Goal: Information Seeking & Learning: Learn about a topic

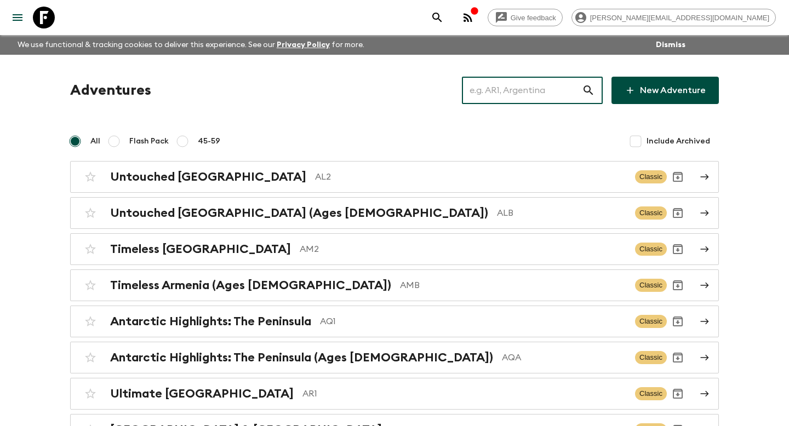
click at [556, 94] on input "text" at bounding box center [522, 90] width 120 height 31
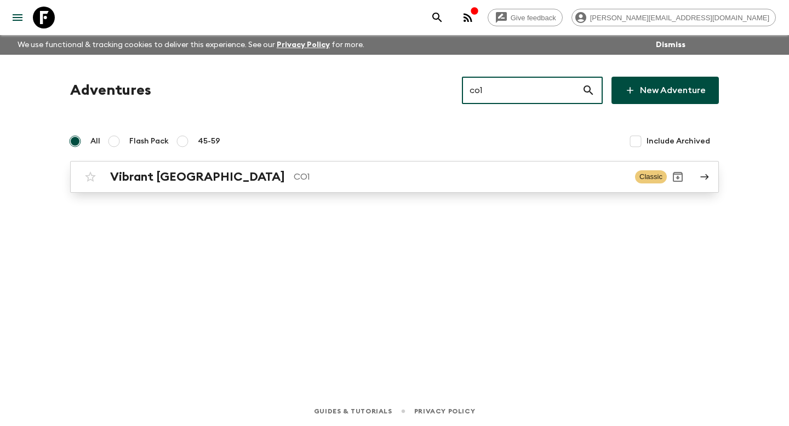
type input "co1"
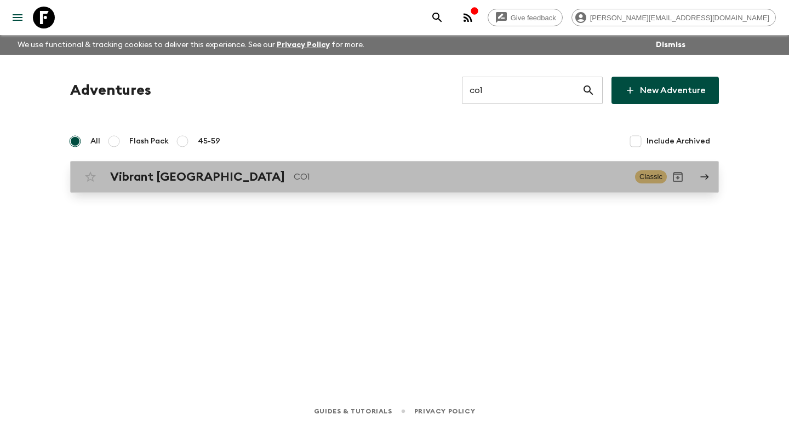
click at [441, 179] on p "CO1" at bounding box center [460, 176] width 332 height 13
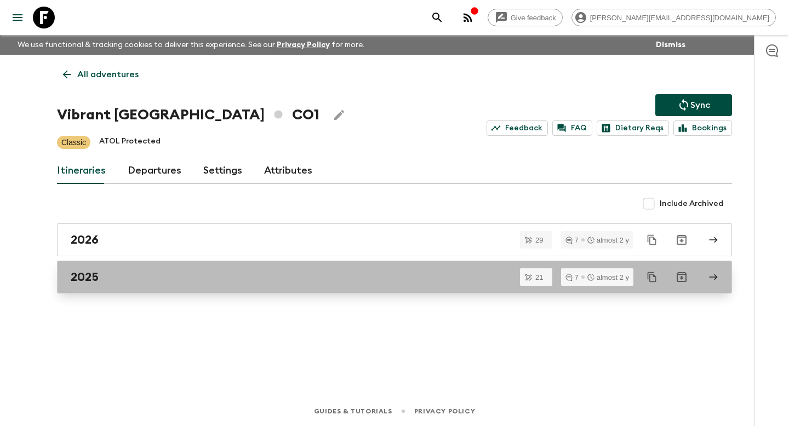
click at [187, 276] on div "2025" at bounding box center [384, 277] width 627 height 14
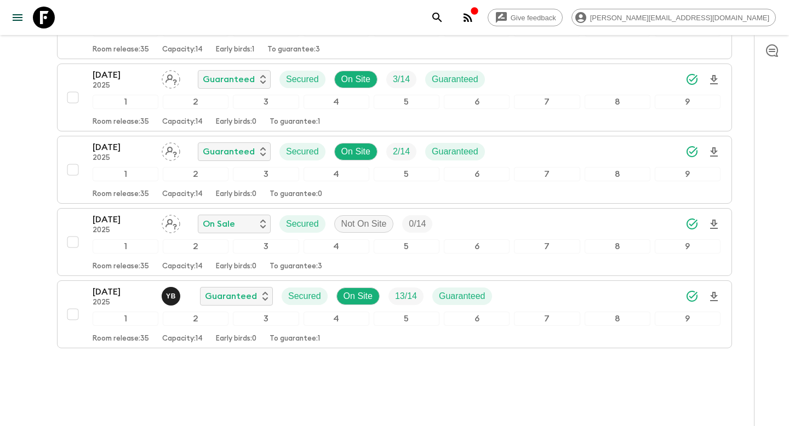
scroll to position [1403, 0]
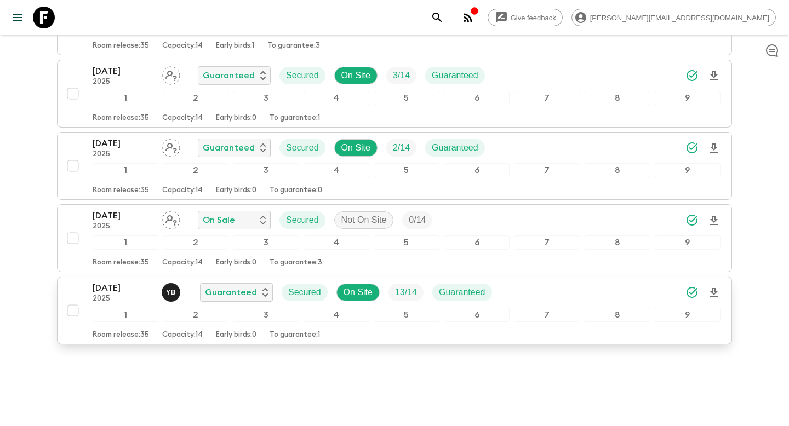
click at [161, 335] on div "Room release: 35 Capacity: 14 Early birds: 0 To guarantee: 1" at bounding box center [407, 332] width 628 height 13
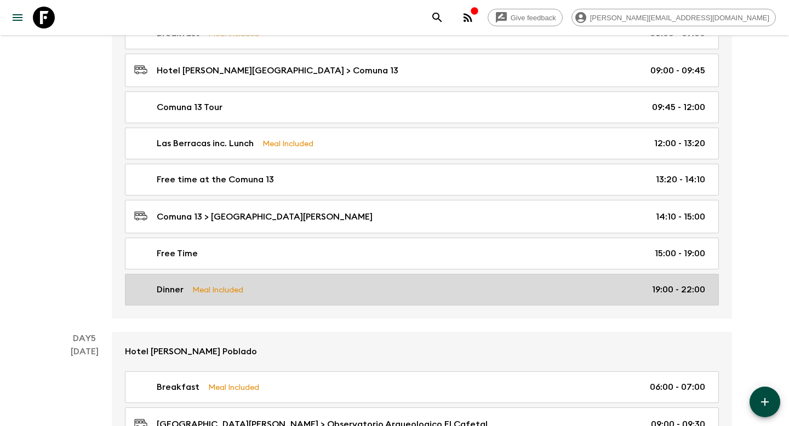
scroll to position [1386, 0]
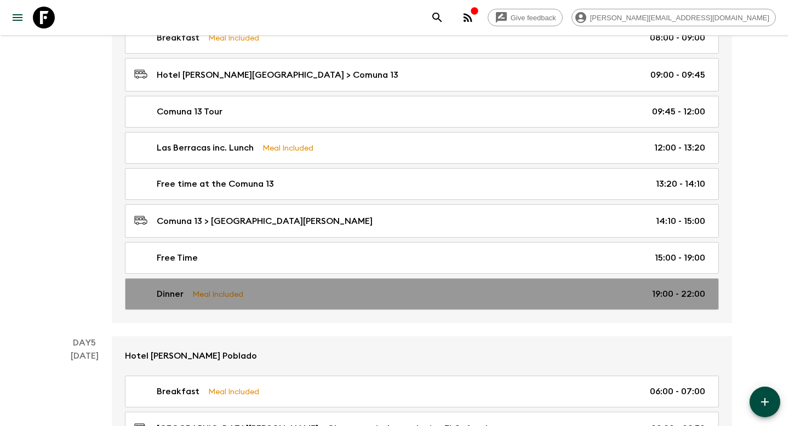
click at [403, 282] on link "Dinner Meal Included 19:00 - 22:00" at bounding box center [422, 294] width 594 height 32
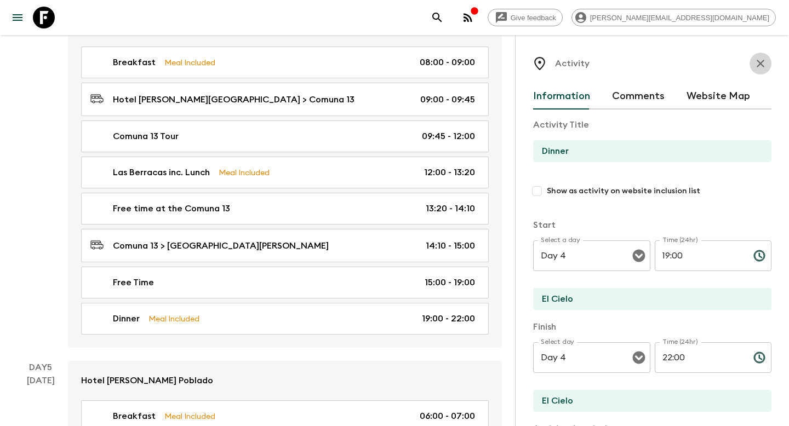
click at [763, 62] on icon "button" at bounding box center [760, 63] width 13 height 13
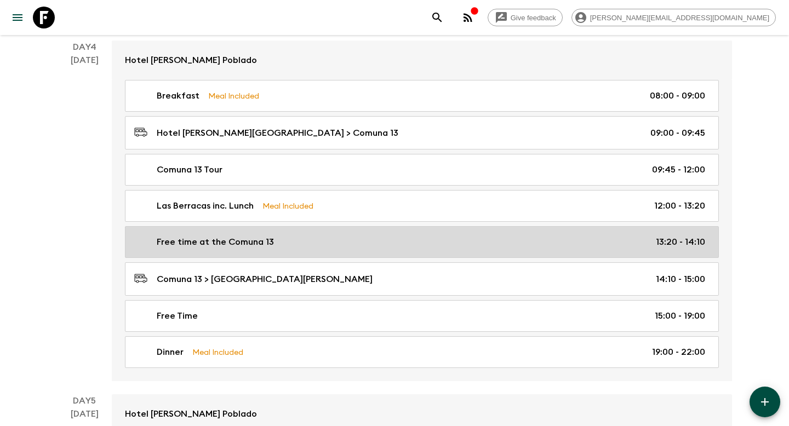
scroll to position [1325, 0]
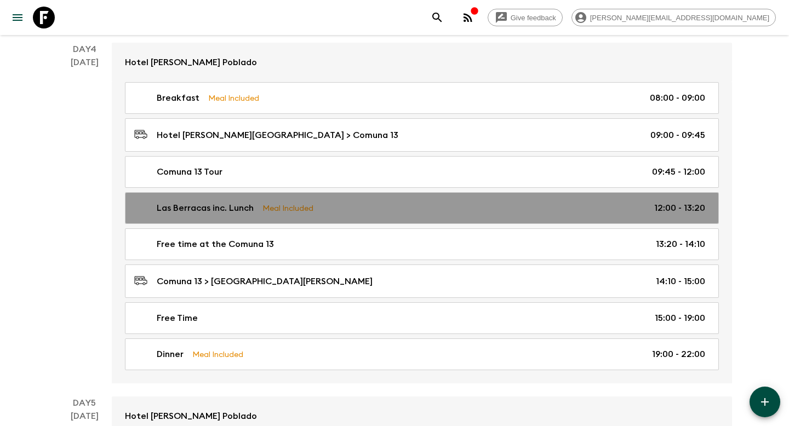
click at [463, 202] on div "Las Berracas inc. Lunch Meal Included 12:00 - 13:20" at bounding box center [419, 208] width 571 height 13
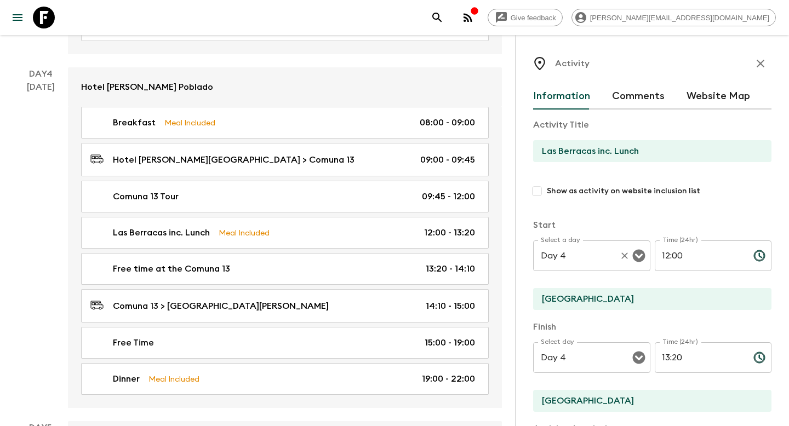
scroll to position [306, 0]
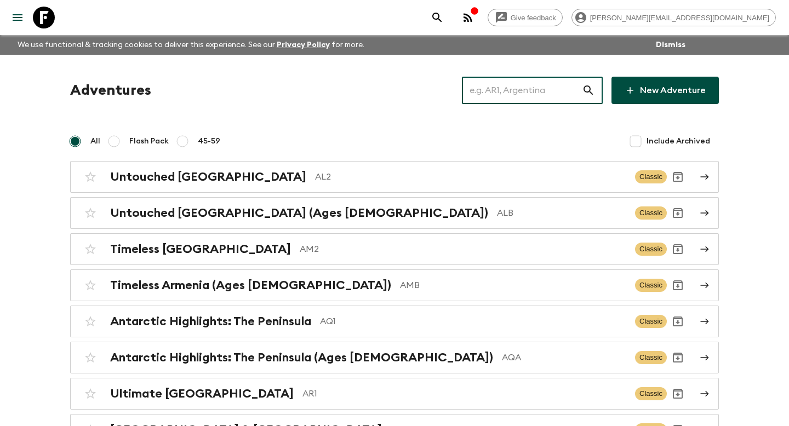
click at [560, 90] on input "text" at bounding box center [522, 90] width 120 height 31
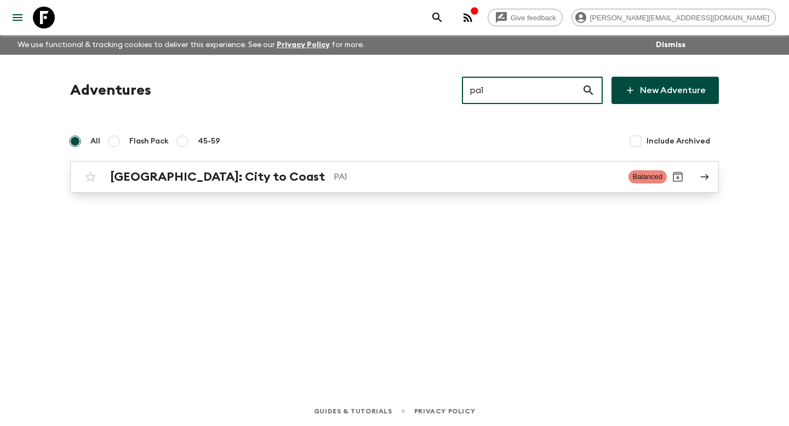
type input "pa1"
click at [383, 183] on div "Panama: City to Coast PA1" at bounding box center [364, 177] width 509 height 14
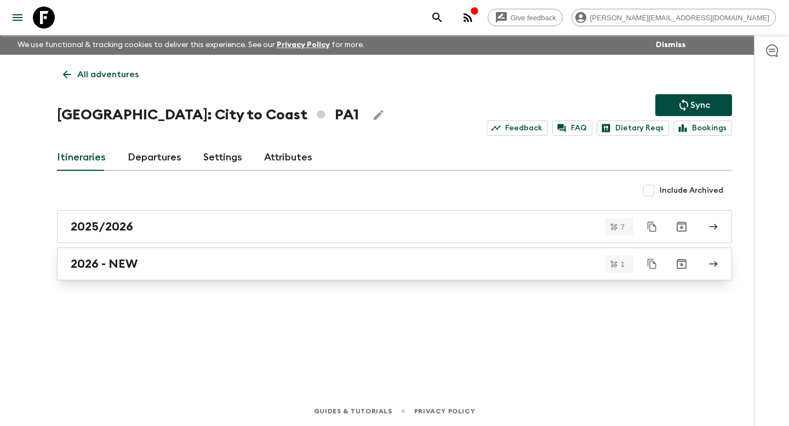
click at [470, 265] on div "2026 - NEW" at bounding box center [384, 264] width 627 height 14
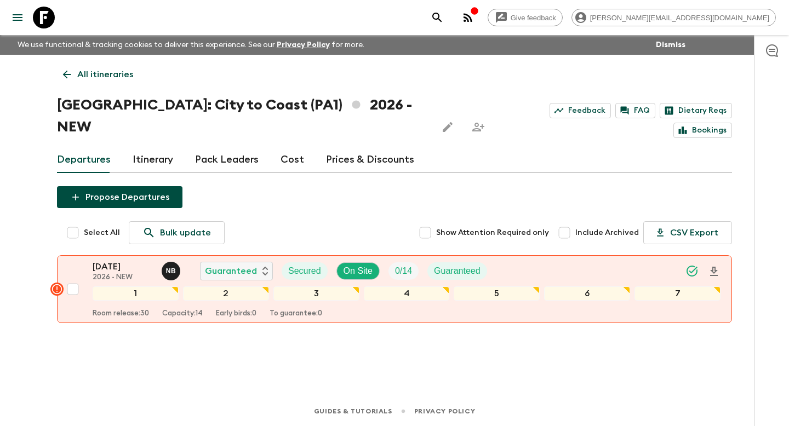
click at [65, 76] on icon at bounding box center [67, 75] width 8 height 8
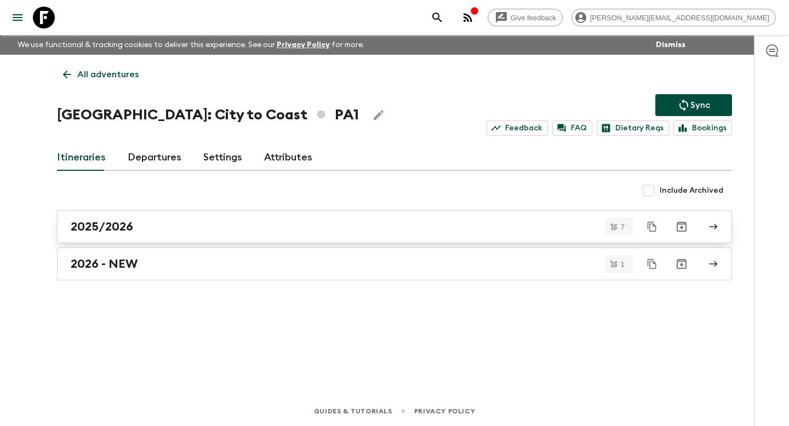
click at [132, 223] on h2 "2025/2026" at bounding box center [102, 227] width 62 height 14
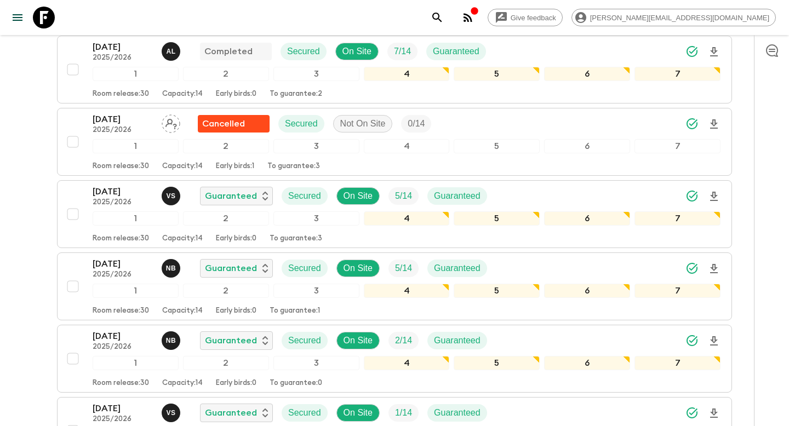
scroll to position [213, 0]
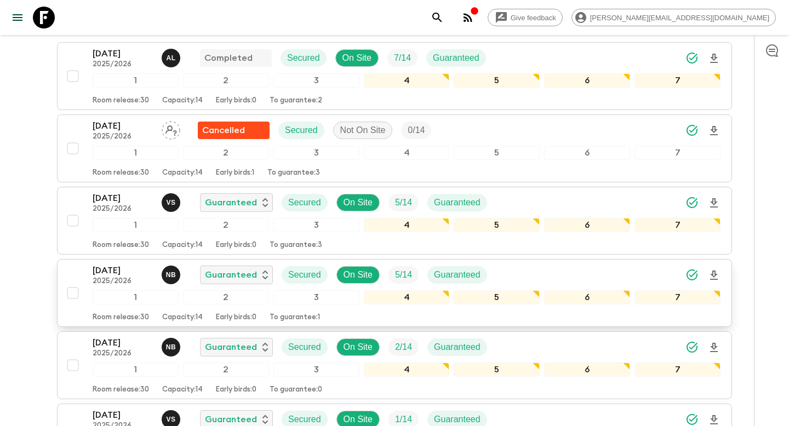
click at [245, 313] on p "Early birds: 0" at bounding box center [236, 317] width 41 height 9
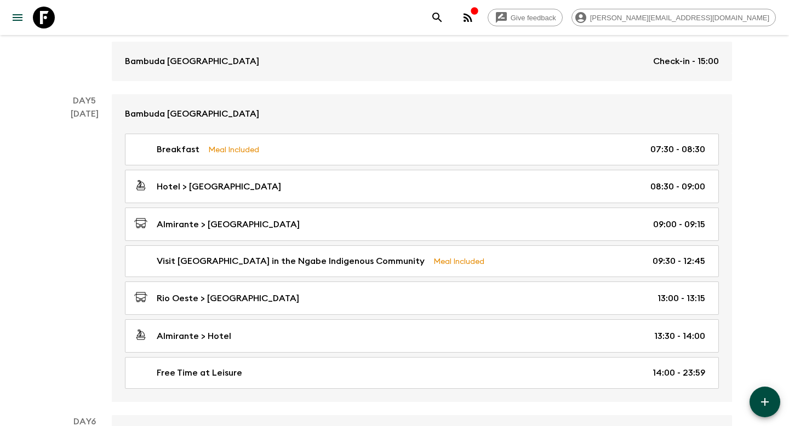
scroll to position [1072, 0]
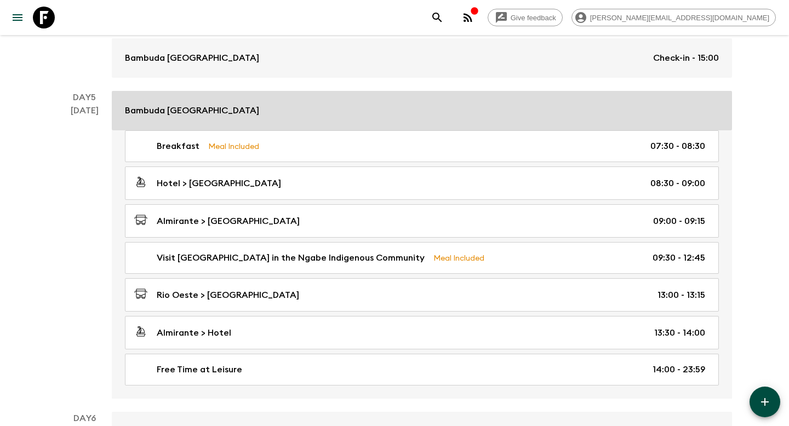
click at [561, 112] on div "Bambuda Bocas Town" at bounding box center [422, 110] width 594 height 13
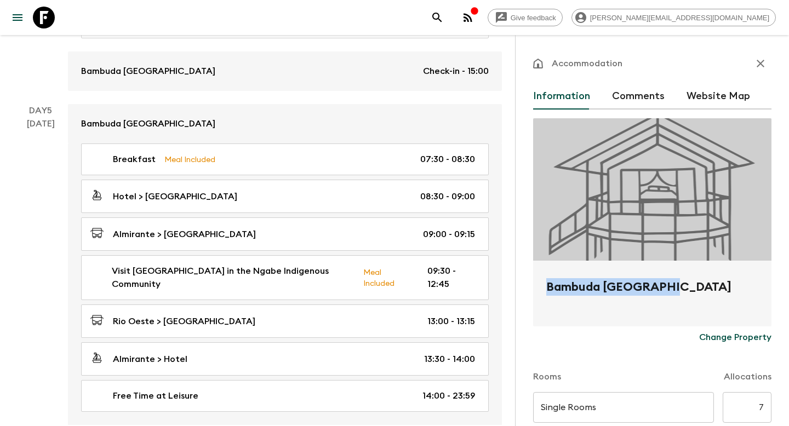
drag, startPoint x: 669, startPoint y: 287, endPoint x: 536, endPoint y: 289, distance: 133.1
click at [536, 289] on div "Bambuda Bocas Town" at bounding box center [652, 294] width 238 height 66
copy h2 "Bambuda Bocas Town"
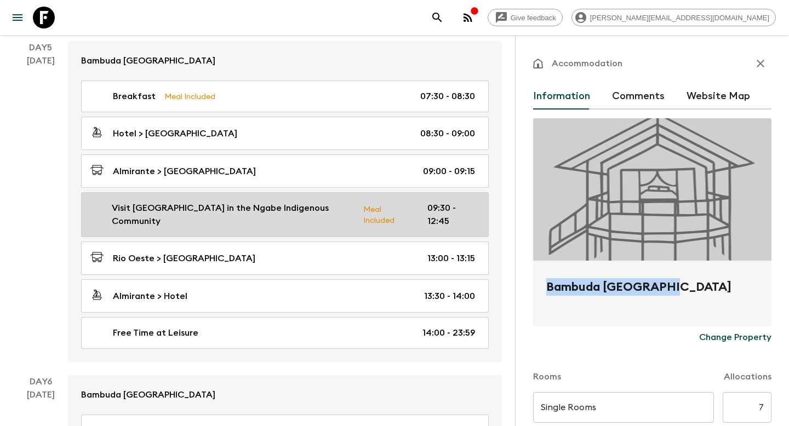
scroll to position [1137, 0]
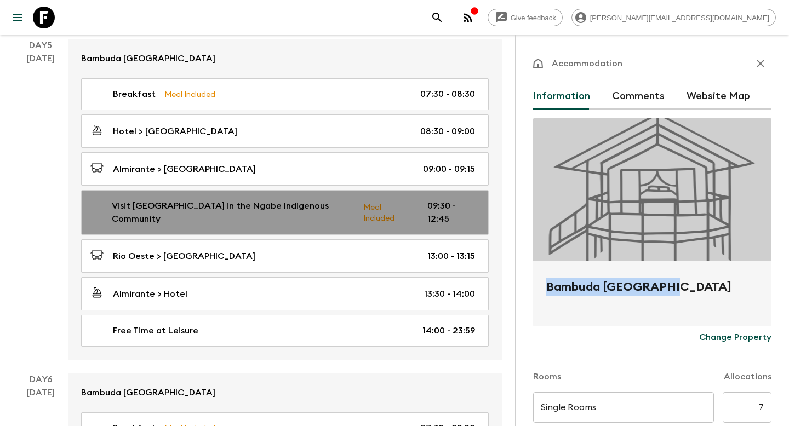
click at [337, 207] on p "Visit Cocoa Plantation Farm in the Ngabe Indigenous Community" at bounding box center [233, 212] width 243 height 26
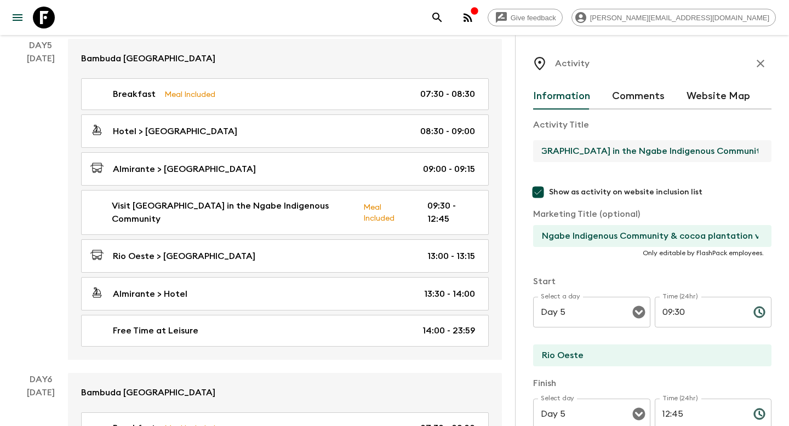
scroll to position [0, 54]
drag, startPoint x: 562, startPoint y: 150, endPoint x: 762, endPoint y: 161, distance: 200.2
click at [762, 161] on input "Visit Cocoa Plantation Farm in the Ngabe Indigenous Community" at bounding box center [647, 151] width 229 height 22
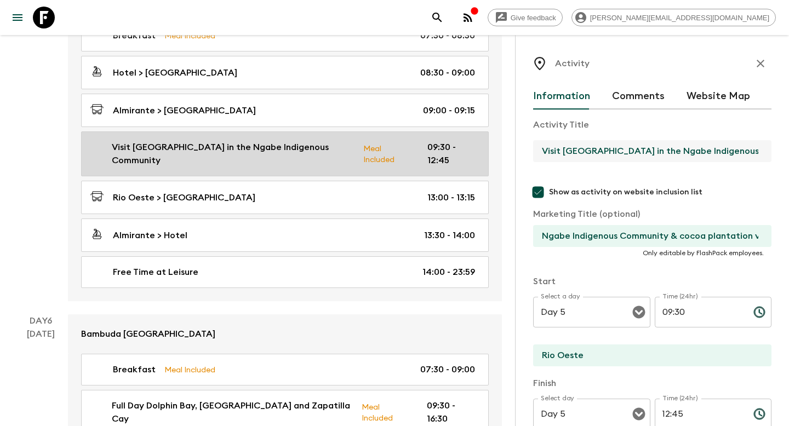
scroll to position [1194, 0]
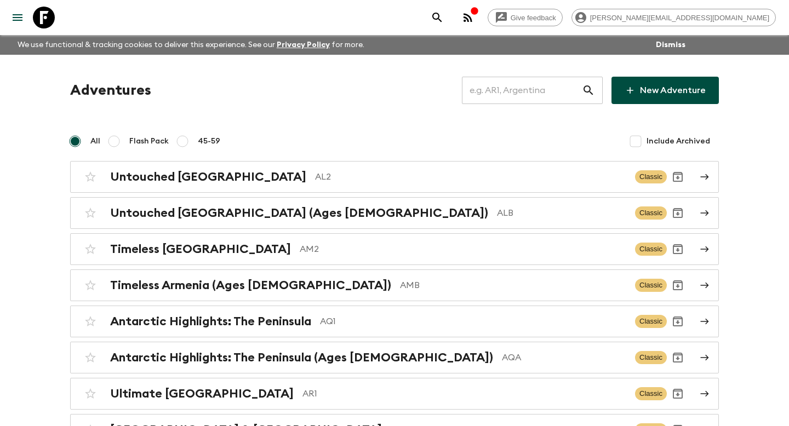
click at [537, 89] on input "text" at bounding box center [522, 90] width 120 height 31
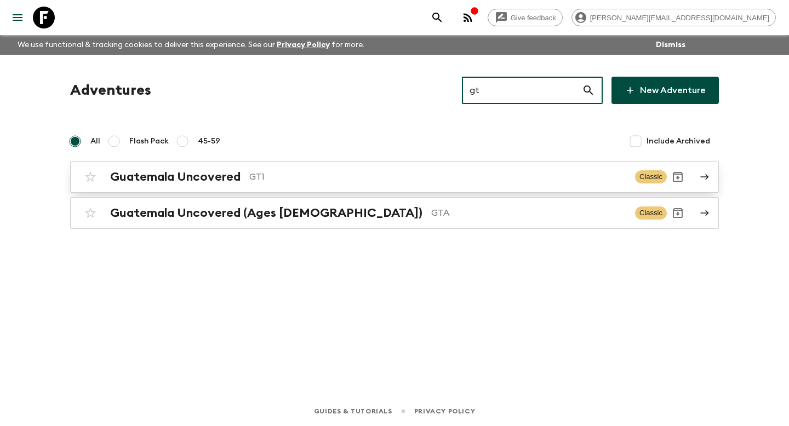
type input "gt"
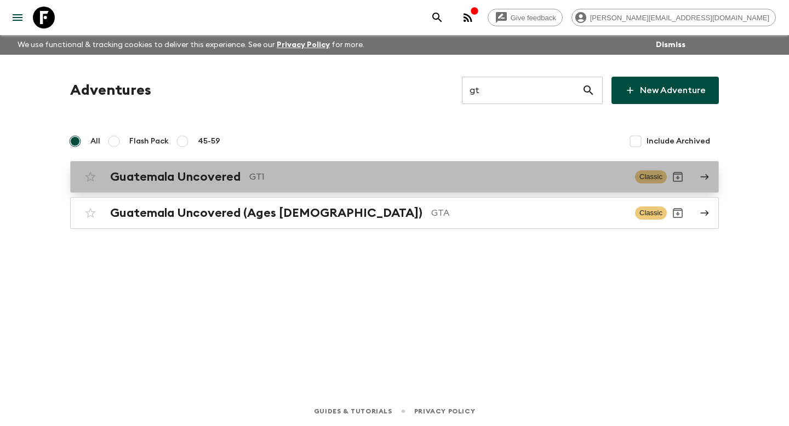
click at [474, 183] on p "GT1" at bounding box center [437, 176] width 377 height 13
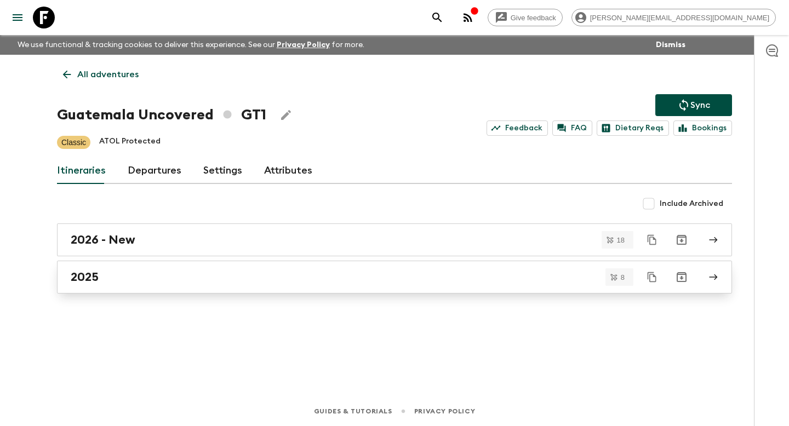
click at [361, 282] on div "2025" at bounding box center [384, 277] width 627 height 14
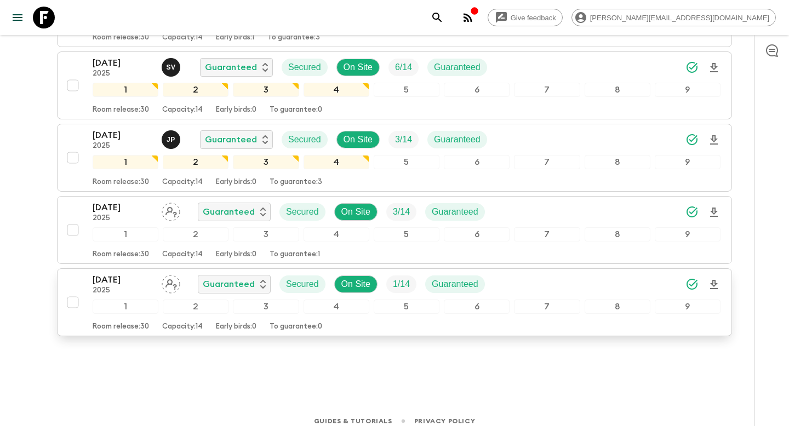
scroll to position [475, 0]
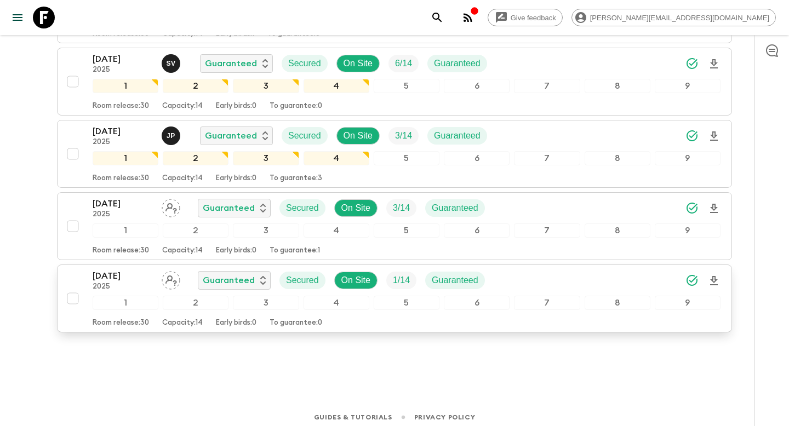
click at [330, 319] on div "Room release: 30 Capacity: 14 Early birds: 0 To guarantee: 0" at bounding box center [407, 320] width 628 height 13
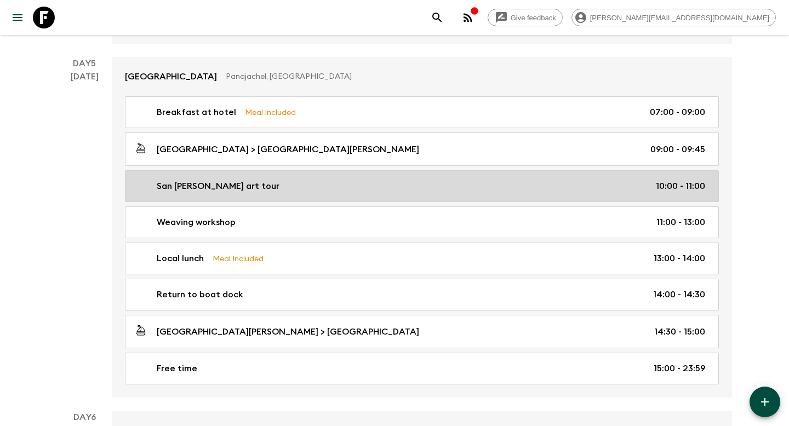
scroll to position [1208, 0]
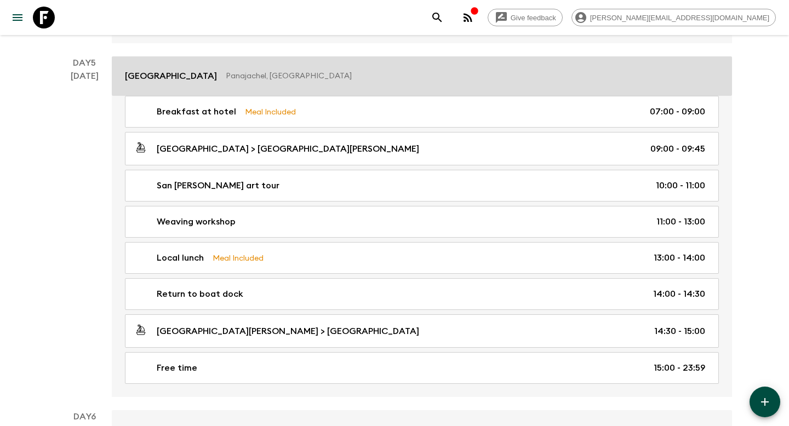
click at [481, 79] on p "Panajachel, [GEOGRAPHIC_DATA]" at bounding box center [468, 76] width 484 height 11
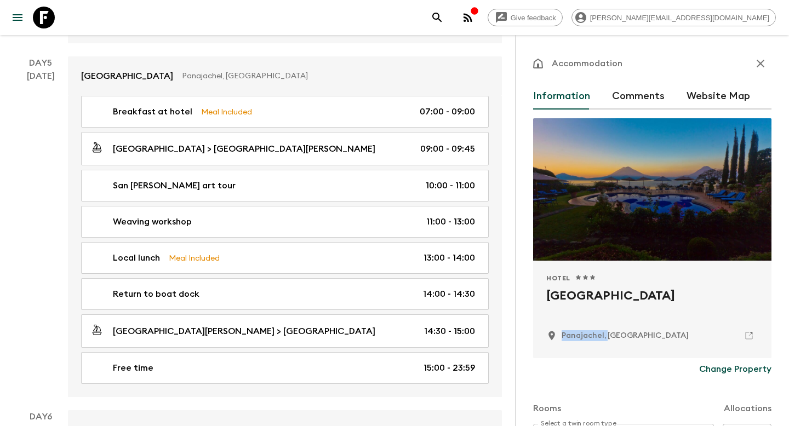
drag, startPoint x: 606, startPoint y: 338, endPoint x: 558, endPoint y: 338, distance: 47.7
click at [558, 338] on div "Panajachel, [GEOGRAPHIC_DATA]" at bounding box center [617, 335] width 142 height 11
copy p "[PERSON_NAME],"
